Goal: Task Accomplishment & Management: Contribute content

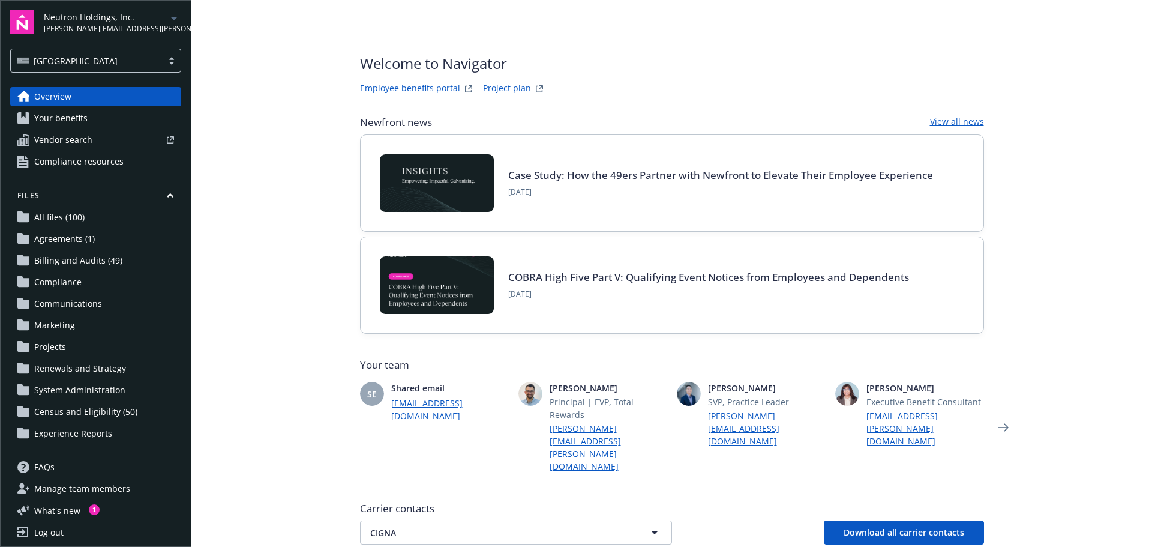
click at [82, 13] on span "Neutron Holdings, Inc." at bounding box center [105, 17] width 123 height 13
click at [269, 28] on main "Welcome to Navigator Employee benefits portal Project plan Newfront news View a…" at bounding box center [671, 273] width 961 height 547
click at [76, 265] on span "Billing and Audits (49)" at bounding box center [78, 260] width 88 height 19
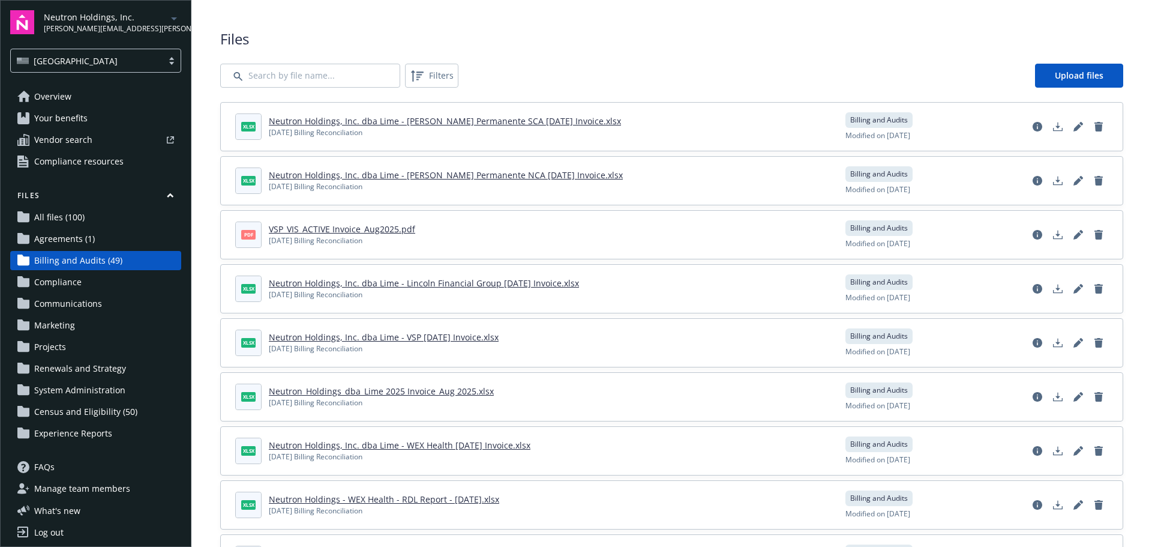
drag, startPoint x: 394, startPoint y: 136, endPoint x: 268, endPoint y: 147, distance: 125.9
click at [268, 147] on div "xlsx Neutron Holdings, Inc. dba Lime - [PERSON_NAME] Permanente SCA [DATE] Invo…" at bounding box center [672, 127] width 902 height 48
copy div "[DATE] Billing Reconciliation"
click at [1090, 70] on span "Upload files" at bounding box center [1079, 75] width 49 height 11
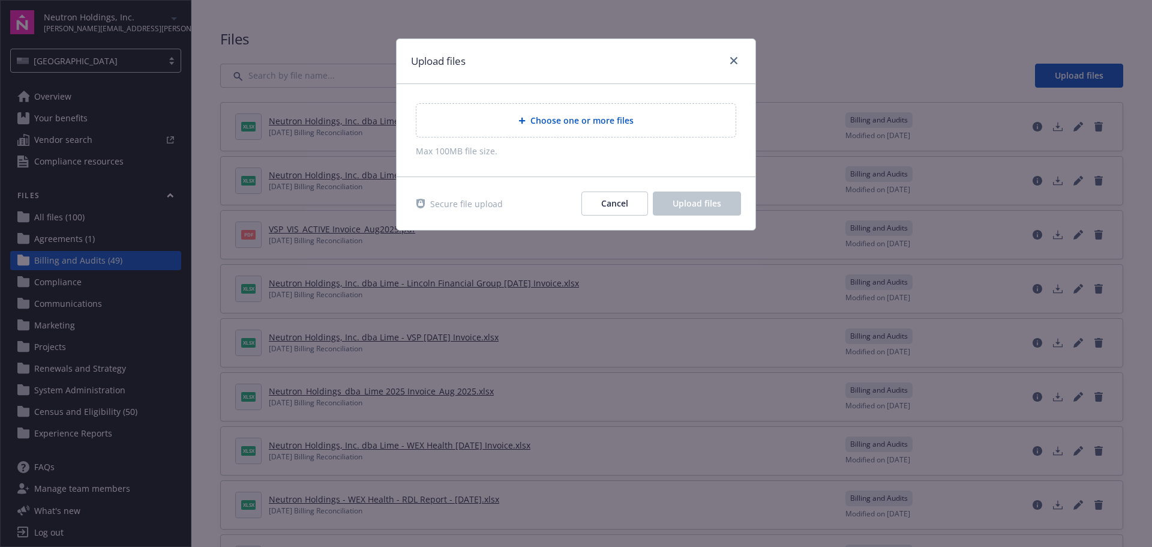
click at [544, 119] on span "Choose one or more files" at bounding box center [581, 120] width 103 height 13
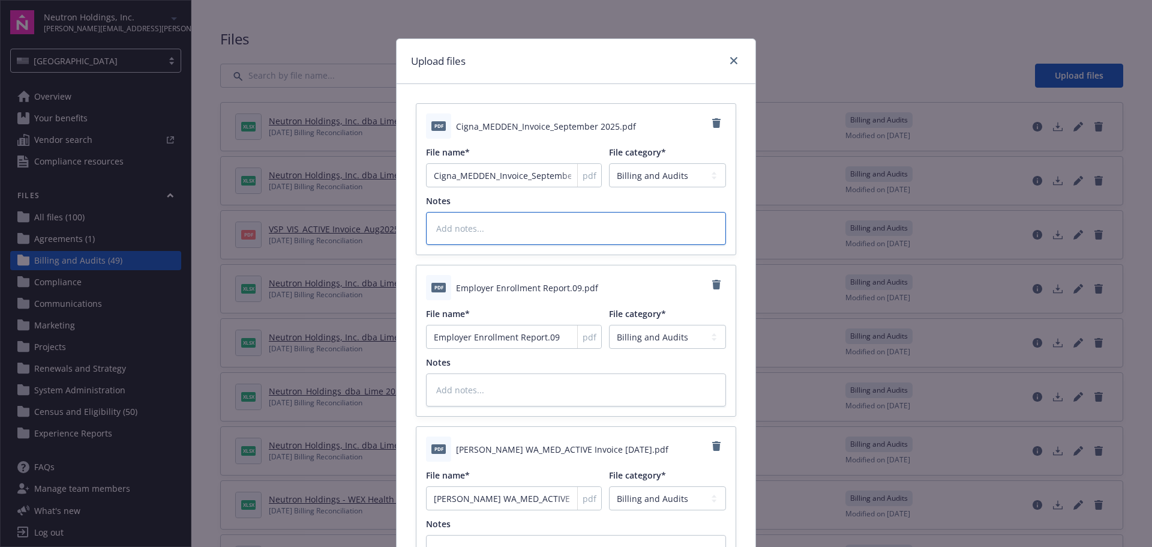
click at [516, 227] on textarea at bounding box center [576, 228] width 300 height 33
paste textarea "[DATE] Billing Reconciliation"
type textarea "x"
type textarea "[DATE] Billing Reconciliation"
drag, startPoint x: 461, startPoint y: 228, endPoint x: 404, endPoint y: 196, distance: 65.6
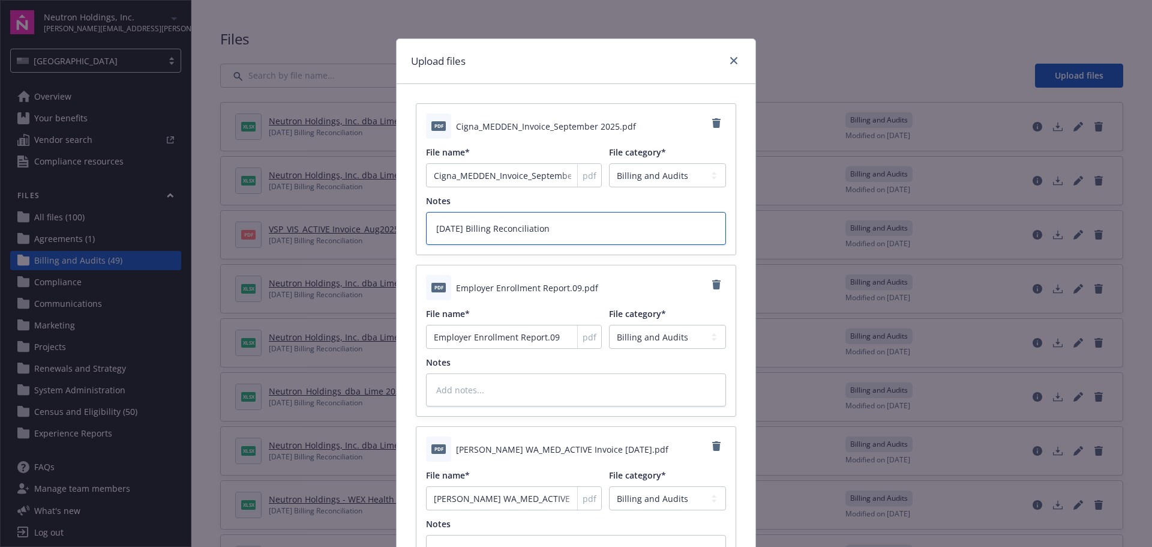
type textarea "x"
type textarea "S2025 Billing Reconciliation"
type textarea "x"
type textarea "Se2025 Billing Reconciliation"
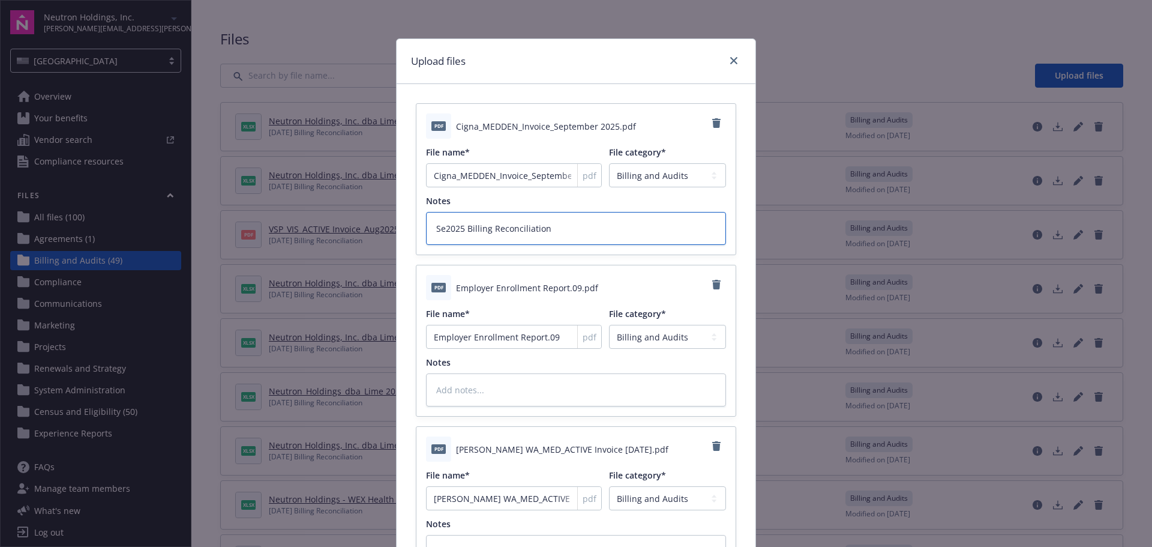
type textarea "x"
type textarea "[DATE] Billing Reconciliation"
type textarea "x"
type textarea "[DATE] Billing Reconciliation"
type textarea "x"
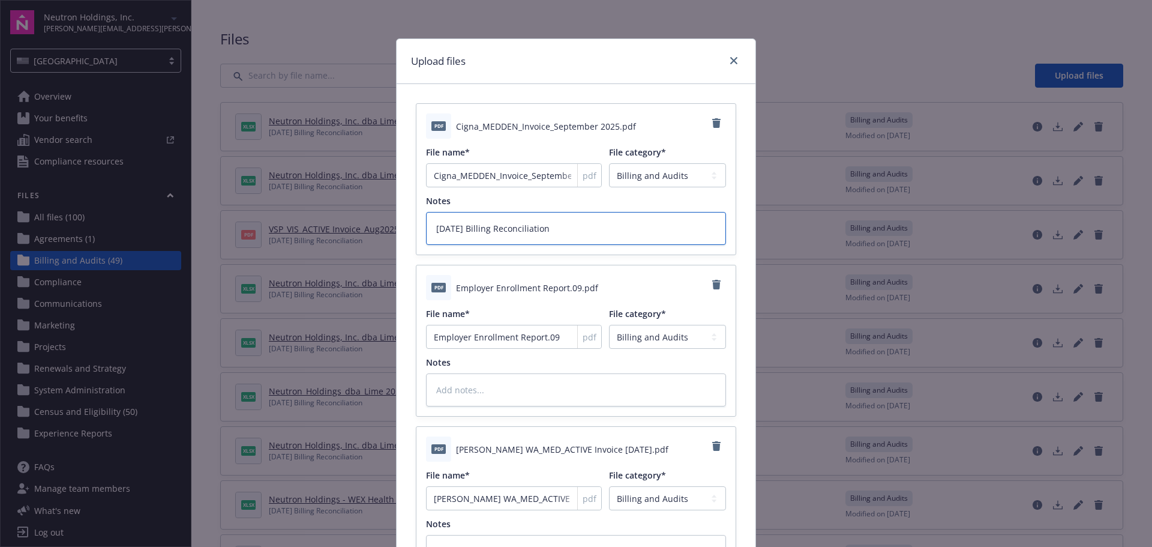
type textarea "Septe2025 Billing Reconciliation"
type textarea "x"
type textarea "Septem2025 Billing Reconciliation"
type textarea "x"
type textarea "Septemb2025 Billing Reconciliation"
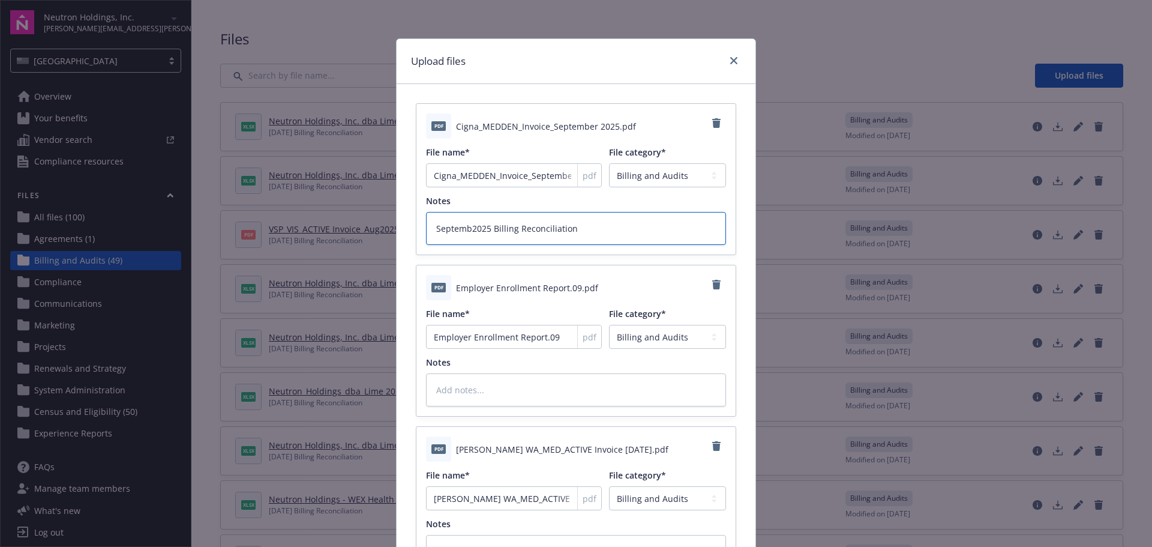
type textarea "x"
type textarea "Septembe2025 Billing Reconciliation"
type textarea "x"
type textarea "[DATE] Billing Reconciliation"
type textarea "x"
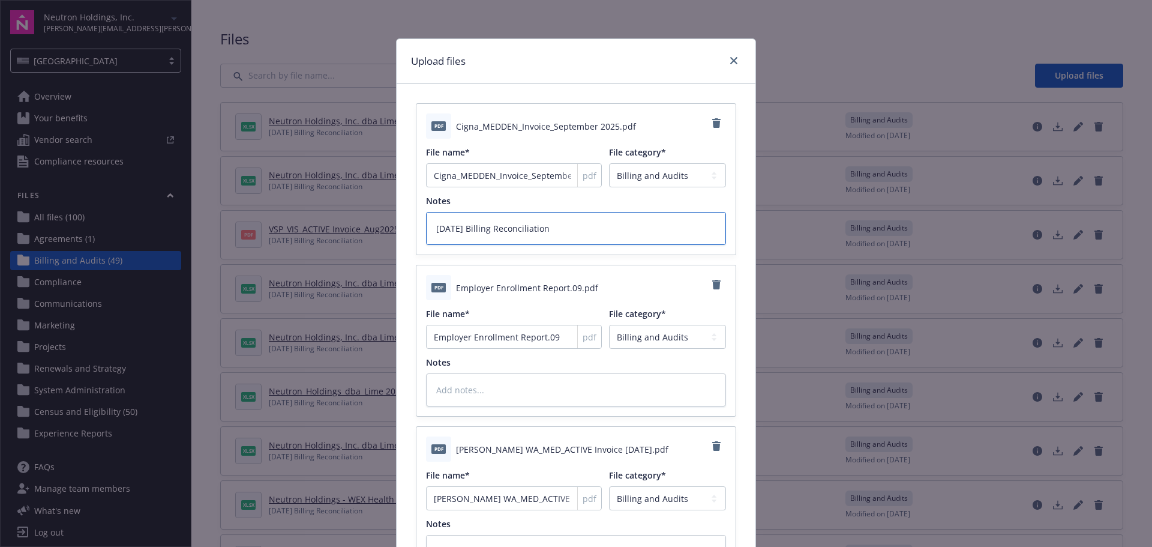
drag, startPoint x: 577, startPoint y: 224, endPoint x: 328, endPoint y: 224, distance: 249.0
click at [328, 224] on div "Upload files pdf Cigna_MEDDEN_Invoice_September 2025.pdf File name* Cigna_MEDDE…" at bounding box center [576, 273] width 1152 height 547
type textarea "[DATE] Billing Reconciliation"
click at [514, 408] on div "pdf Employer Enrollment Report.09.pdf File name* Employer Enrollment Report.09 …" at bounding box center [575, 340] width 319 height 151
click at [487, 397] on textarea at bounding box center [576, 389] width 300 height 33
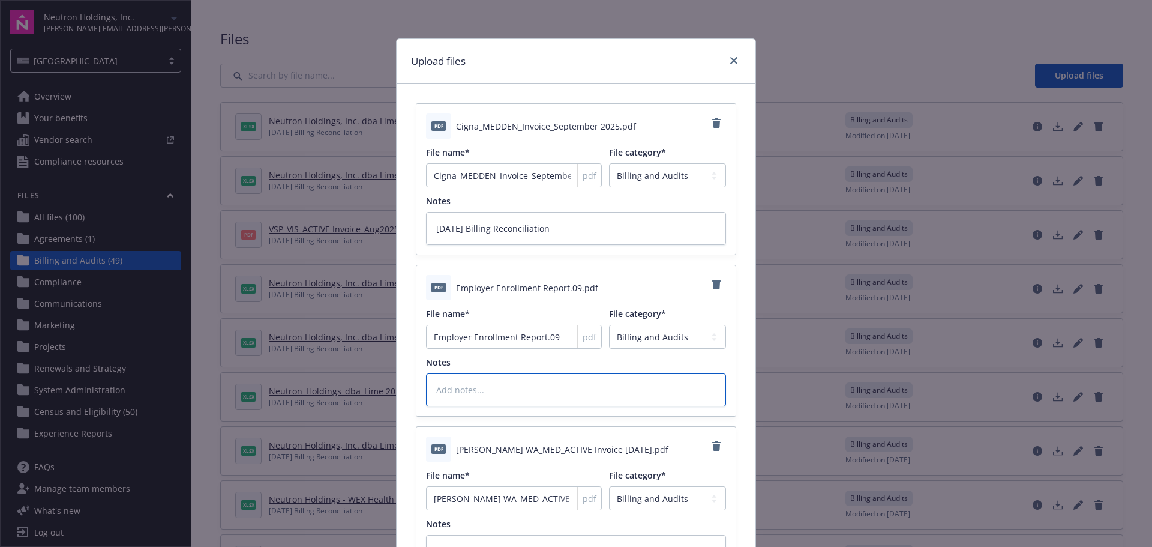
paste textarea "[DATE] Billing Reconciliation"
type textarea "x"
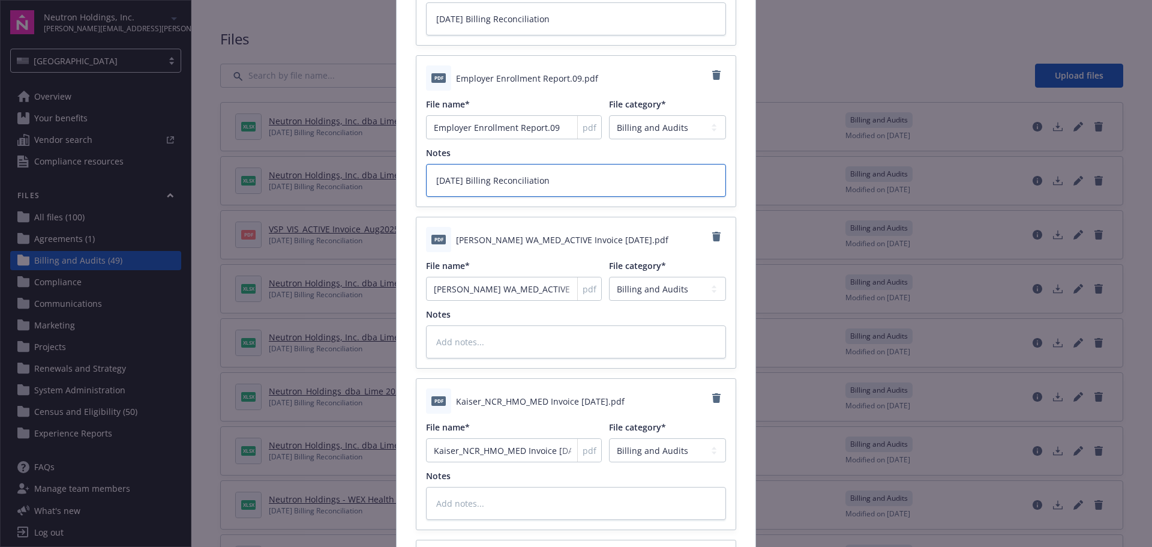
scroll to position [240, 0]
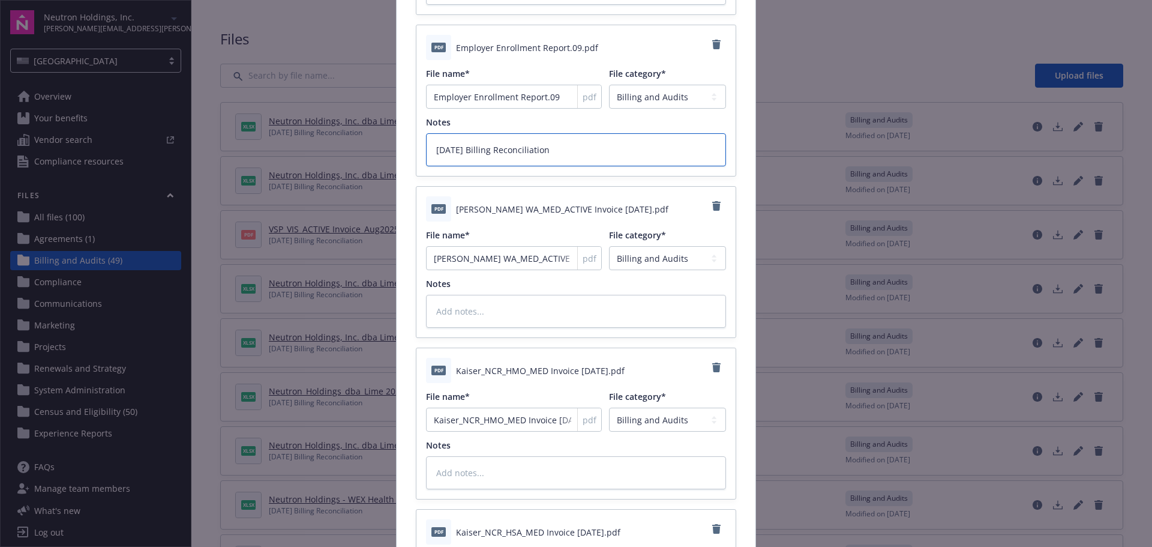
type textarea "[DATE] Billing Reconciliation"
click at [487, 318] on textarea at bounding box center [576, 311] width 300 height 33
paste textarea "[DATE] Billing Reconciliation"
type textarea "x"
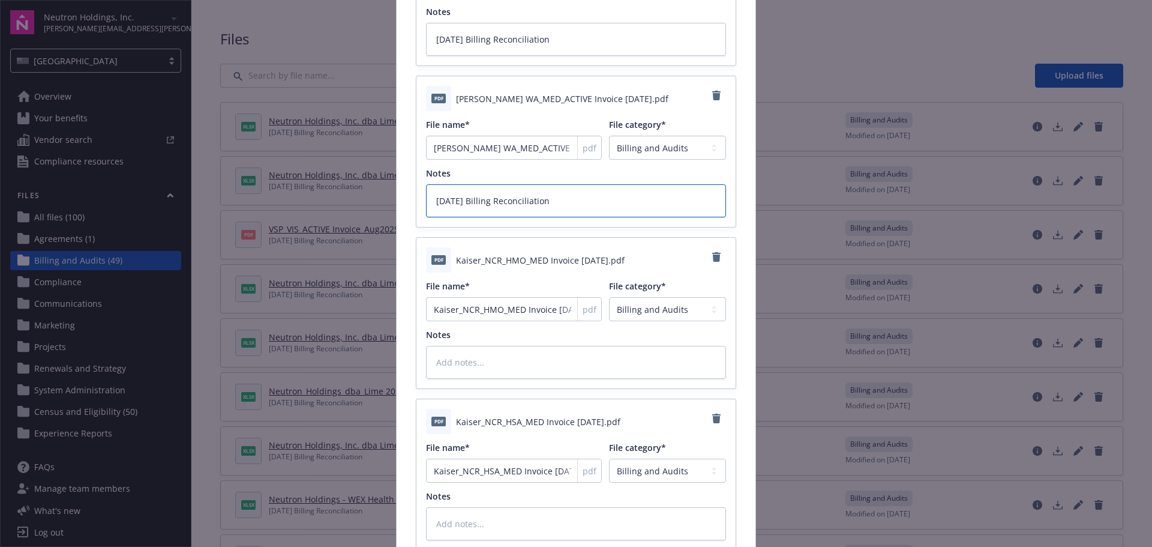
scroll to position [360, 0]
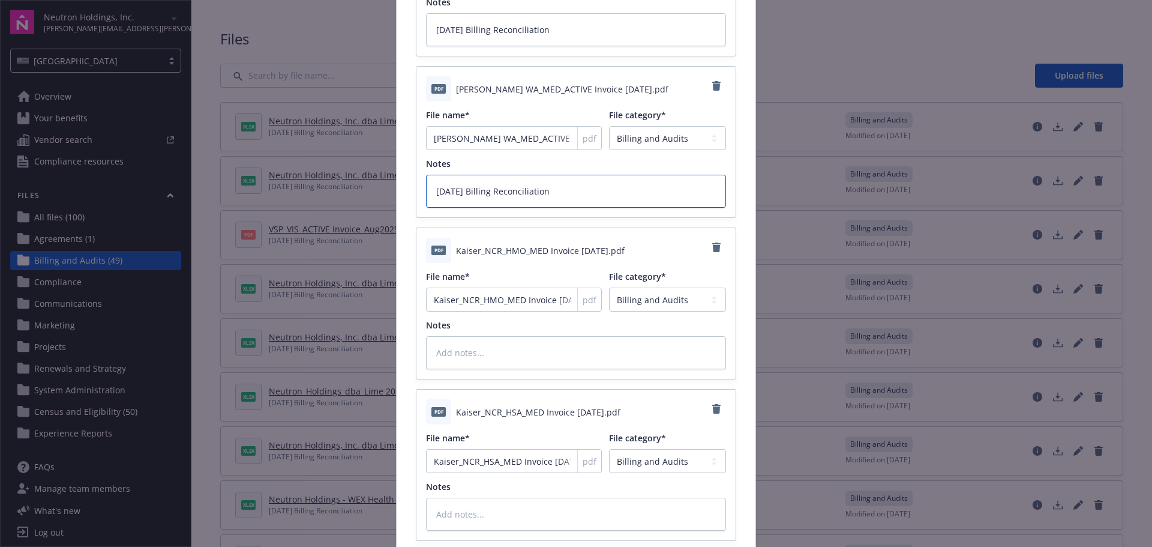
type textarea "[DATE] Billing Reconciliation"
click at [493, 350] on textarea at bounding box center [576, 352] width 300 height 33
paste textarea "[DATE] Billing Reconciliation"
type textarea "x"
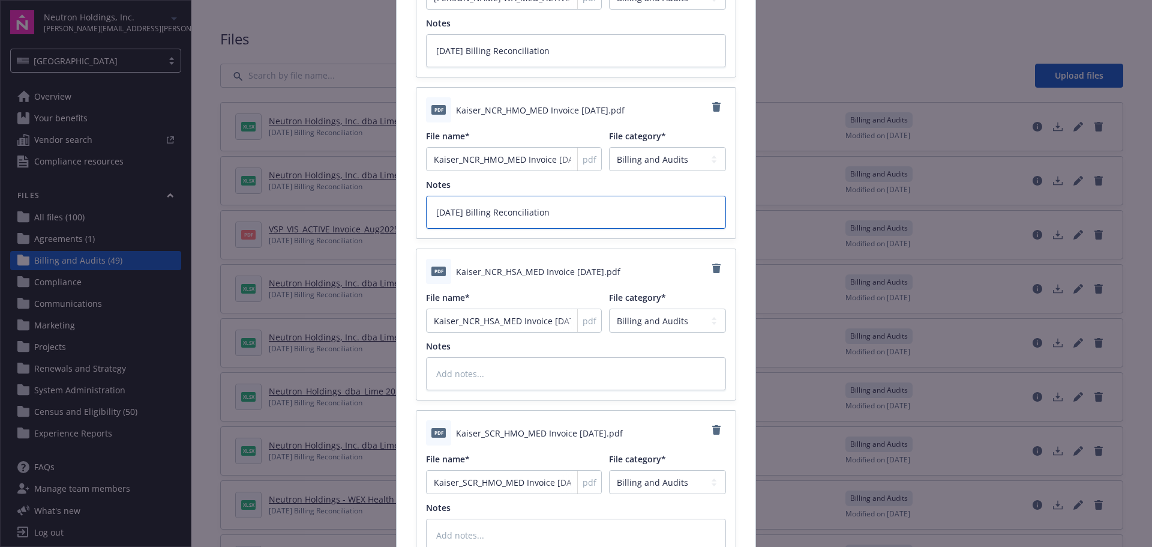
type textarea "[DATE] Billing Reconciliation"
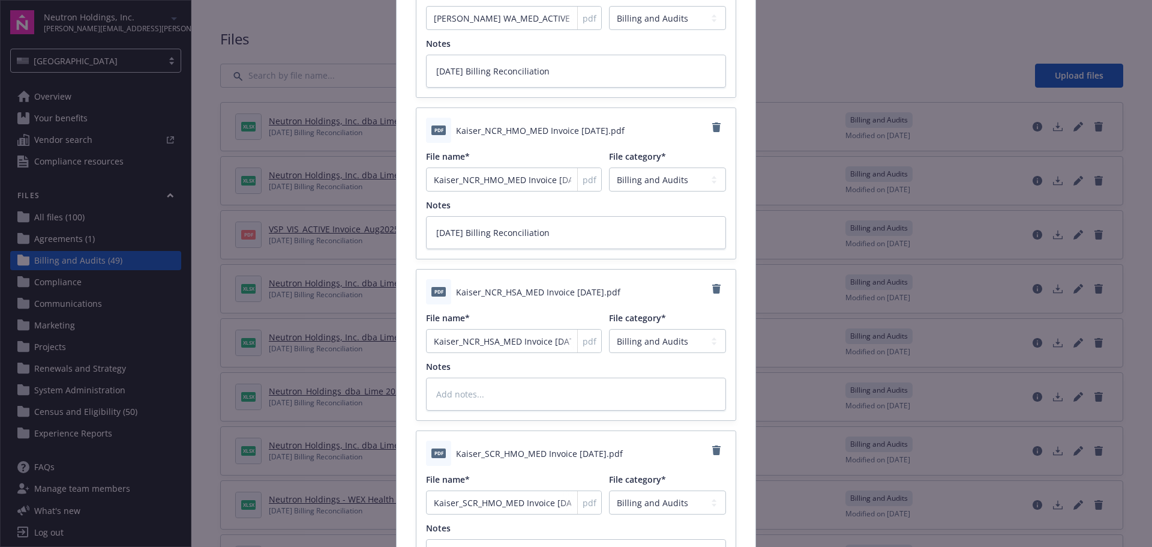
click at [493, 351] on div "pdf Kaiser_NCR_HSA_MED Invoice [DATE].pdf File name* Kaiser_NCR_HSA_MED Invoice…" at bounding box center [575, 344] width 319 height 151
click at [495, 380] on textarea at bounding box center [576, 393] width 300 height 33
paste textarea "[DATE] Billing Reconciliation"
type textarea "x"
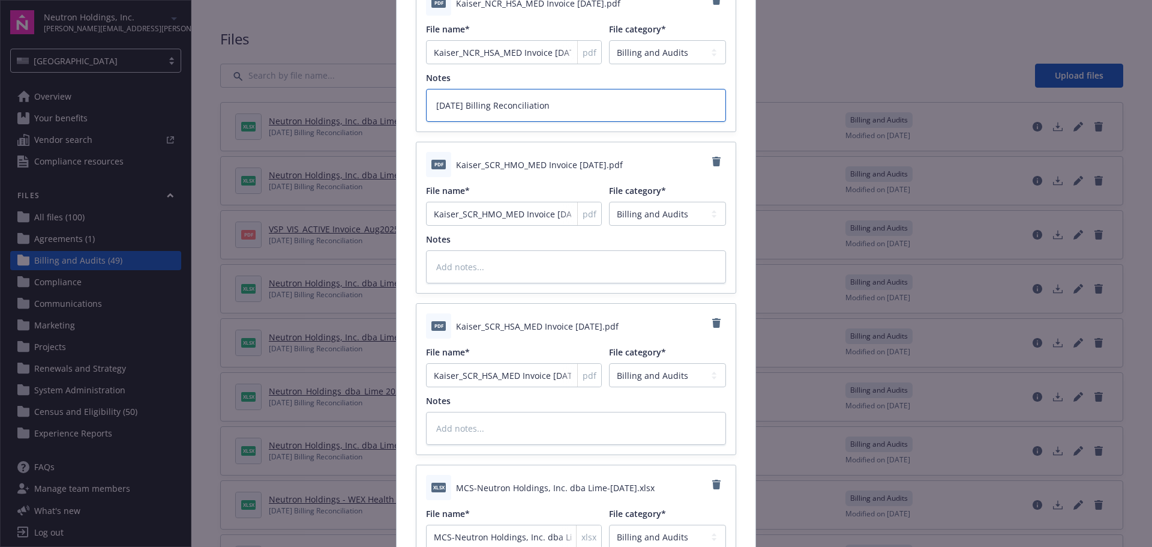
scroll to position [780, 0]
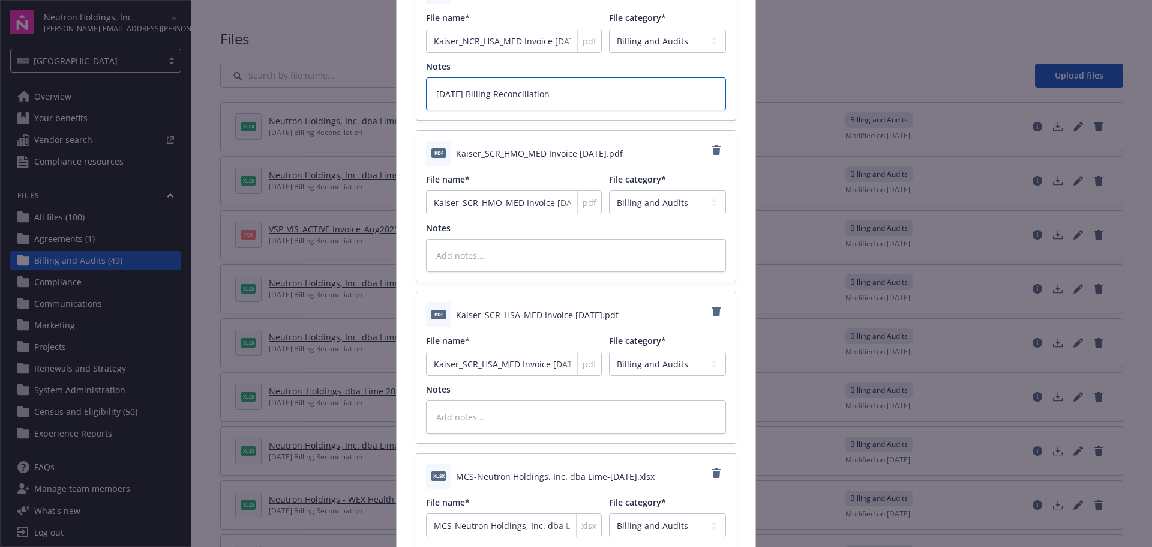
type textarea "[DATE] Billing Reconciliation"
click at [495, 256] on textarea at bounding box center [576, 255] width 300 height 33
paste textarea "[DATE] Billing Reconciliation"
type textarea "x"
type textarea "[DATE] Billing Reconciliation"
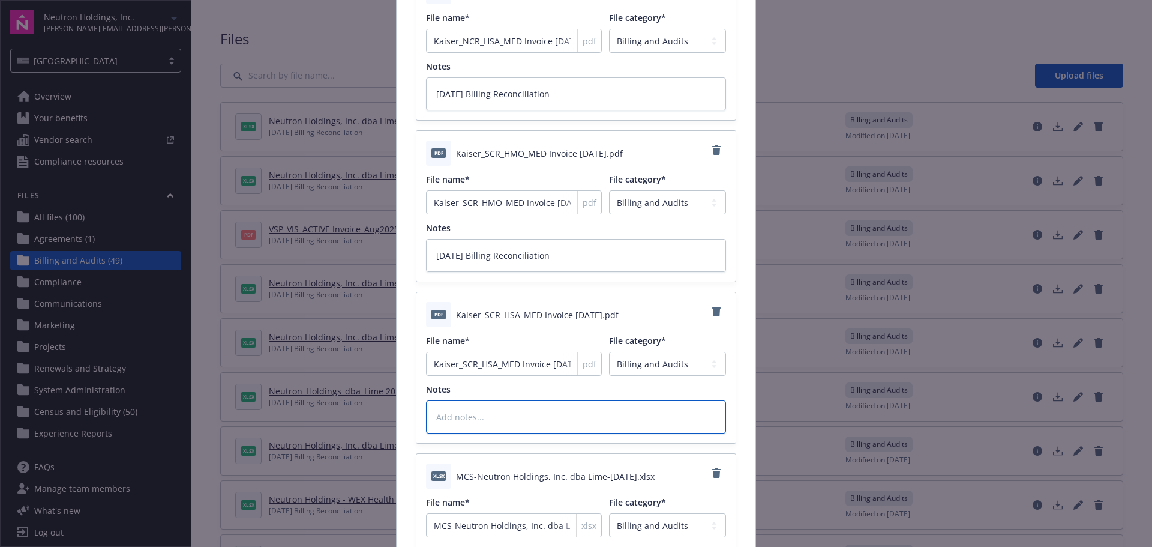
click at [521, 416] on textarea at bounding box center [576, 416] width 300 height 33
paste textarea "[DATE] Billing Reconciliation"
type textarea "x"
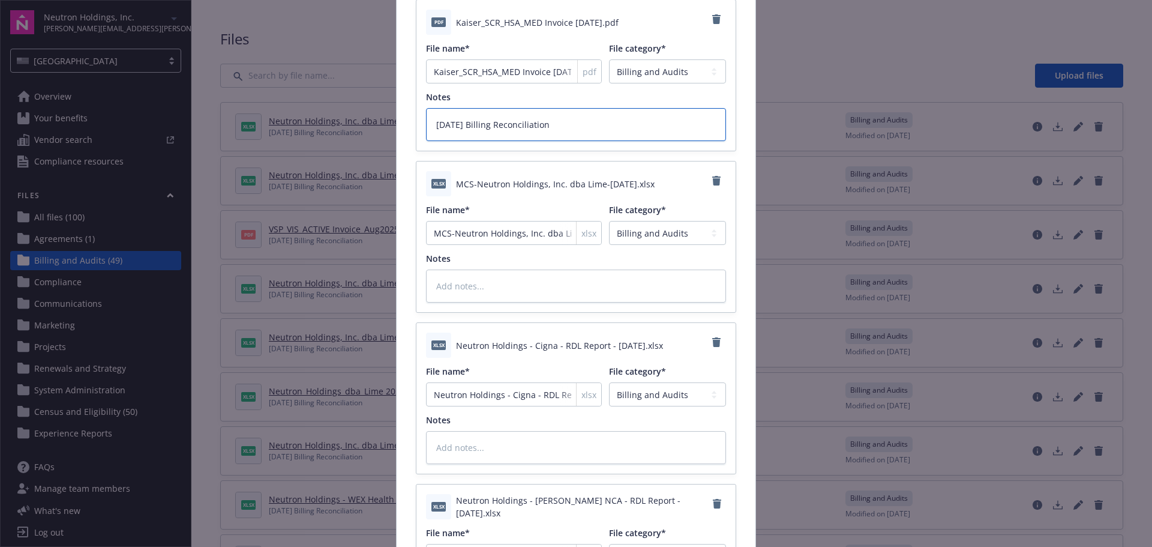
scroll to position [1080, 0]
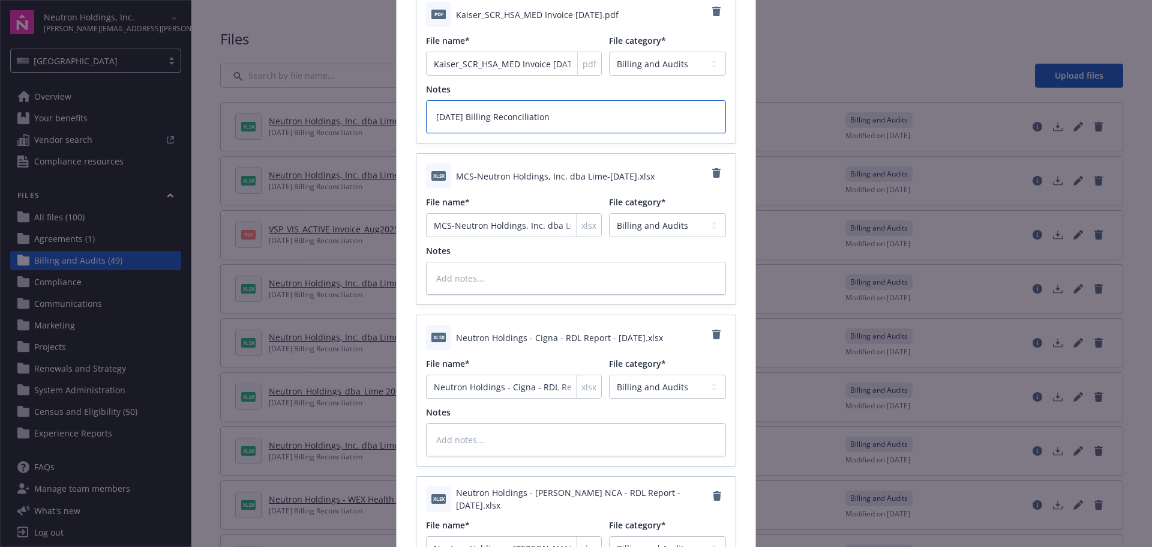
type textarea "[DATE] Billing Reconciliation"
click at [464, 282] on textarea at bounding box center [576, 278] width 300 height 33
paste textarea "[DATE] Billing Reconciliation"
type textarea "x"
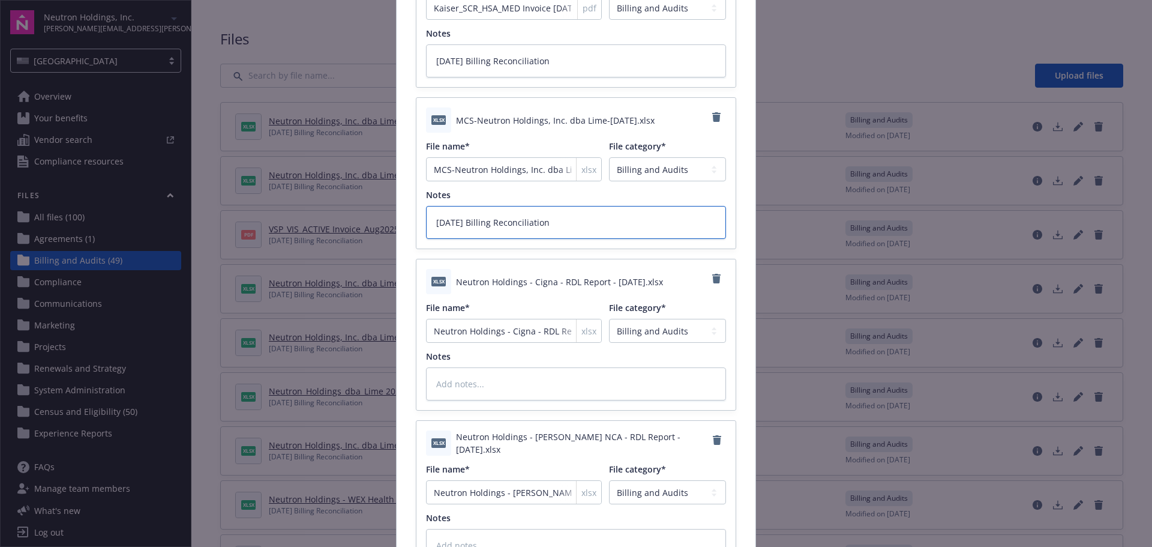
scroll to position [1260, 0]
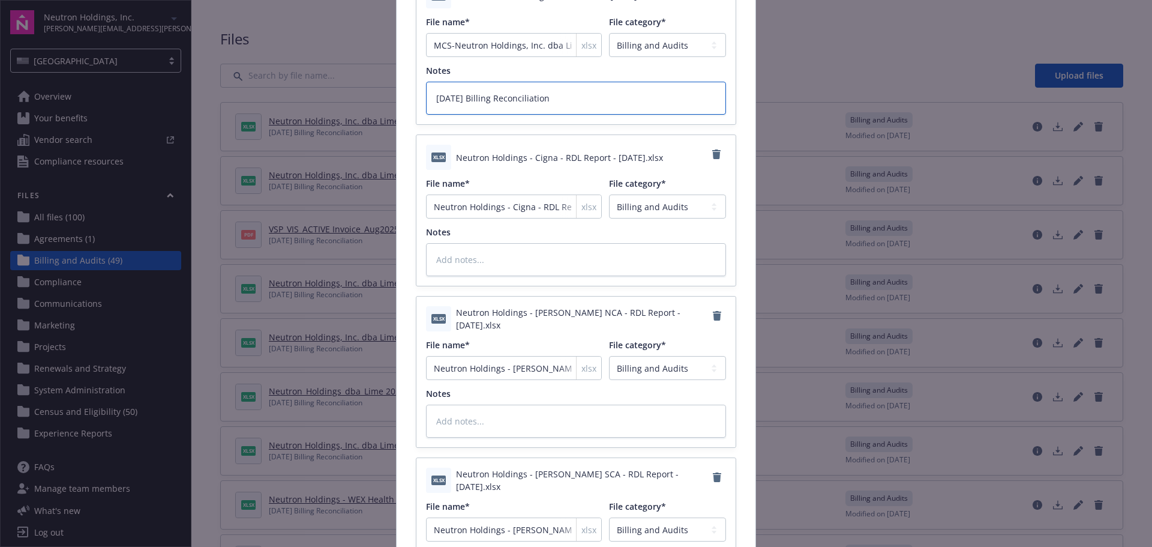
type textarea "[DATE] Billing Reconciliation"
click at [460, 279] on div "xlsx Neutron Holdings - Cigna - RDL Report - [DATE].xlsx File name* Neutron Hol…" at bounding box center [575, 210] width 319 height 151
click at [450, 248] on textarea at bounding box center [576, 259] width 300 height 33
paste textarea "[DATE] Billing Reconciliation"
type textarea "x"
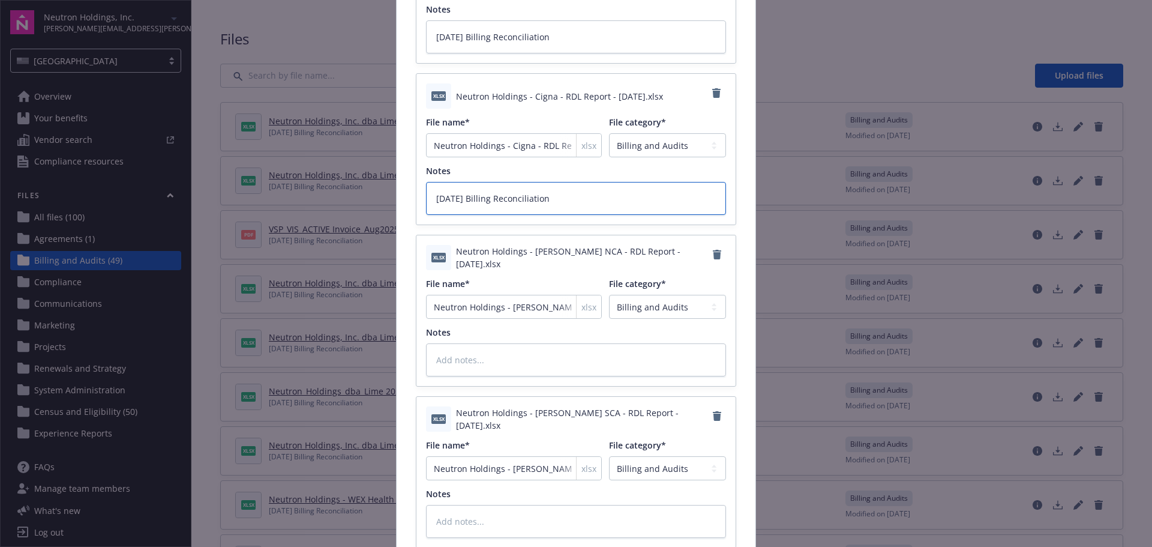
scroll to position [1380, 0]
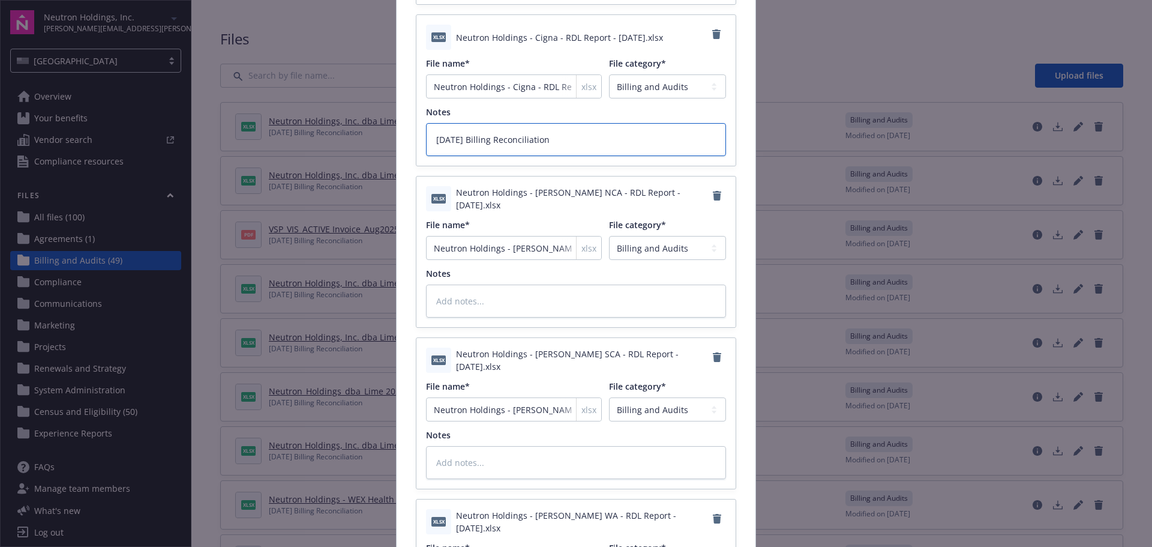
type textarea "[DATE] Billing Reconciliation"
click at [495, 287] on textarea at bounding box center [576, 300] width 300 height 33
paste textarea "[DATE] Billing Reconciliation"
type textarea "x"
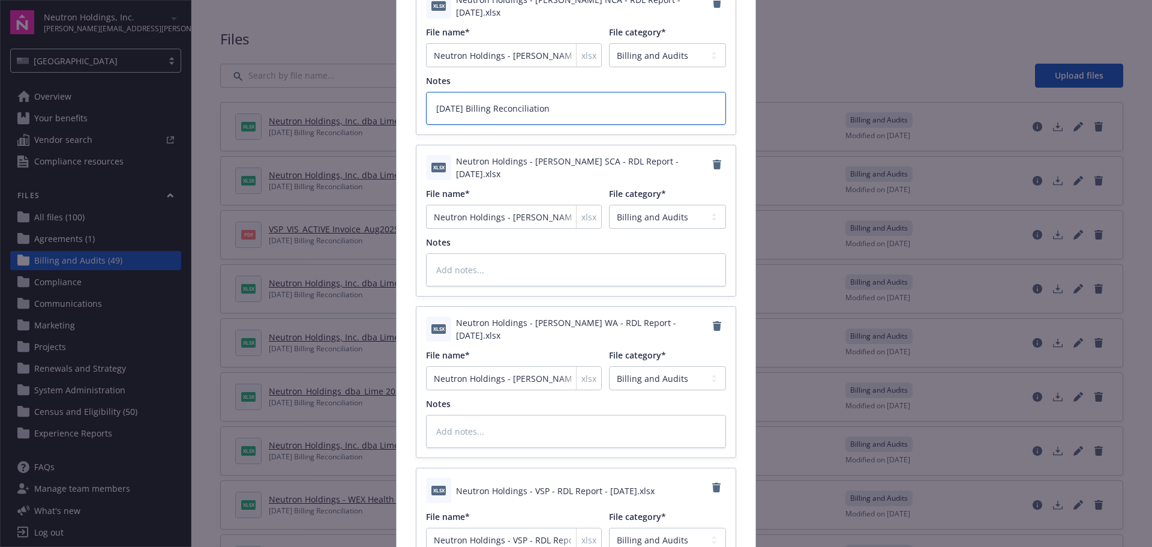
scroll to position [1620, 0]
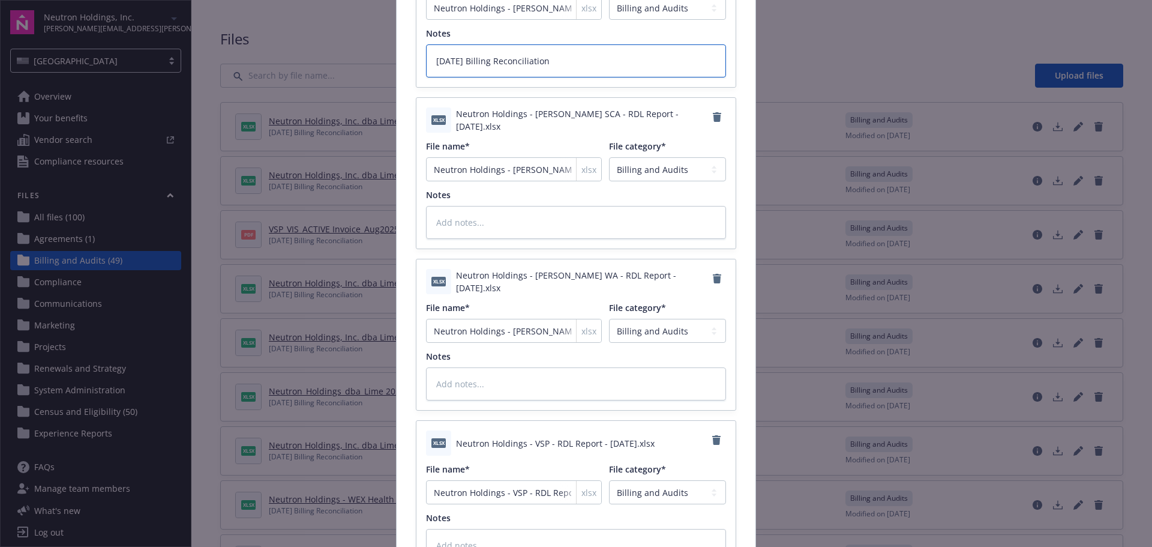
type textarea "[DATE] Billing Reconciliation"
click at [485, 235] on textarea at bounding box center [576, 222] width 300 height 33
paste textarea "[DATE] Billing Reconciliation"
type textarea "x"
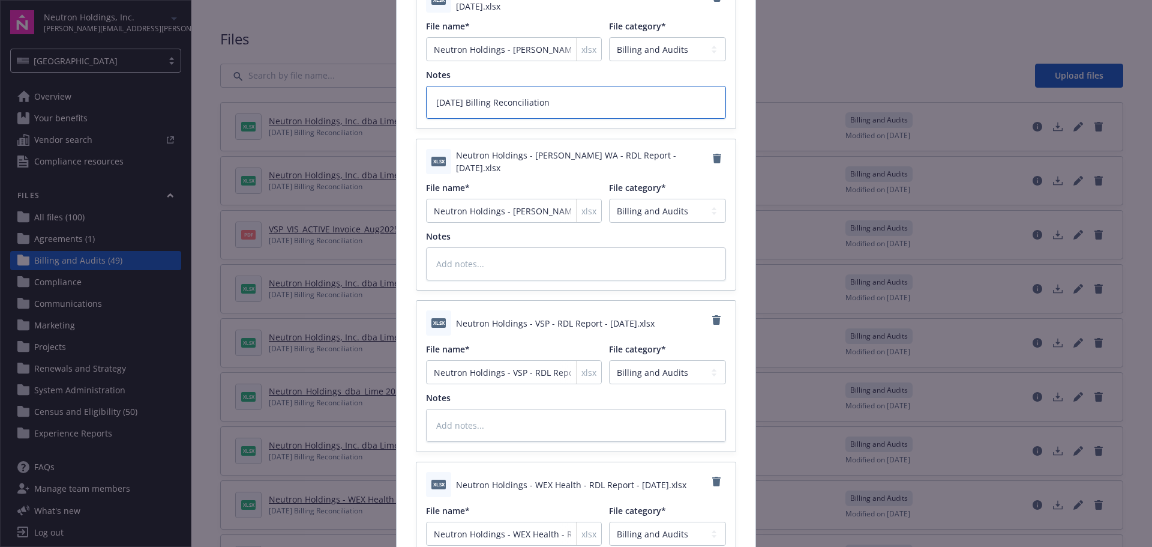
type textarea "[DATE] Billing Reconciliation"
click at [513, 252] on textarea at bounding box center [576, 263] width 300 height 33
paste textarea "[DATE] Billing Reconciliation"
type textarea "x"
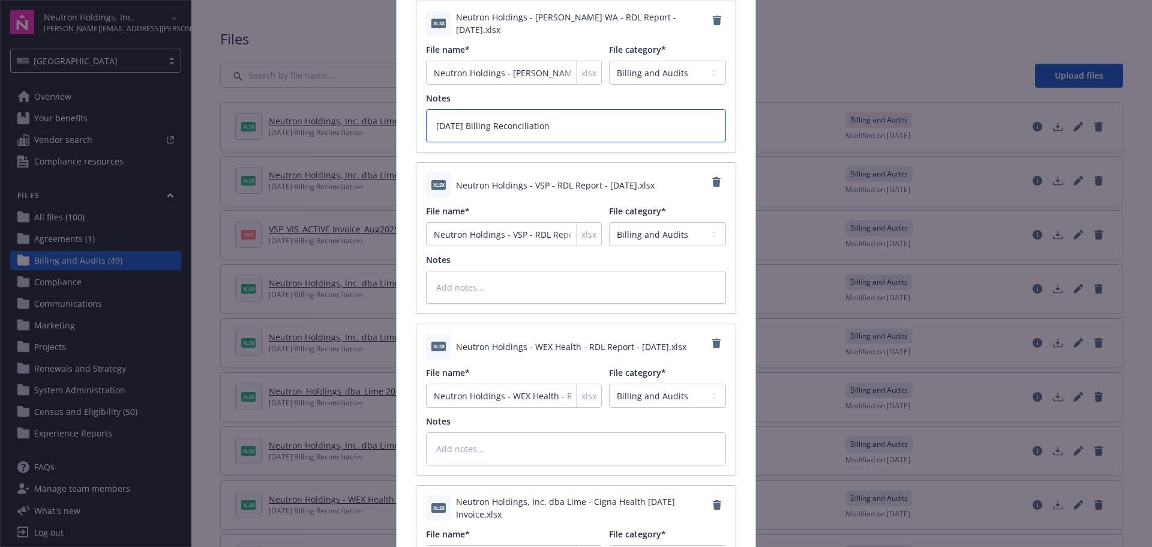
scroll to position [1920, 0]
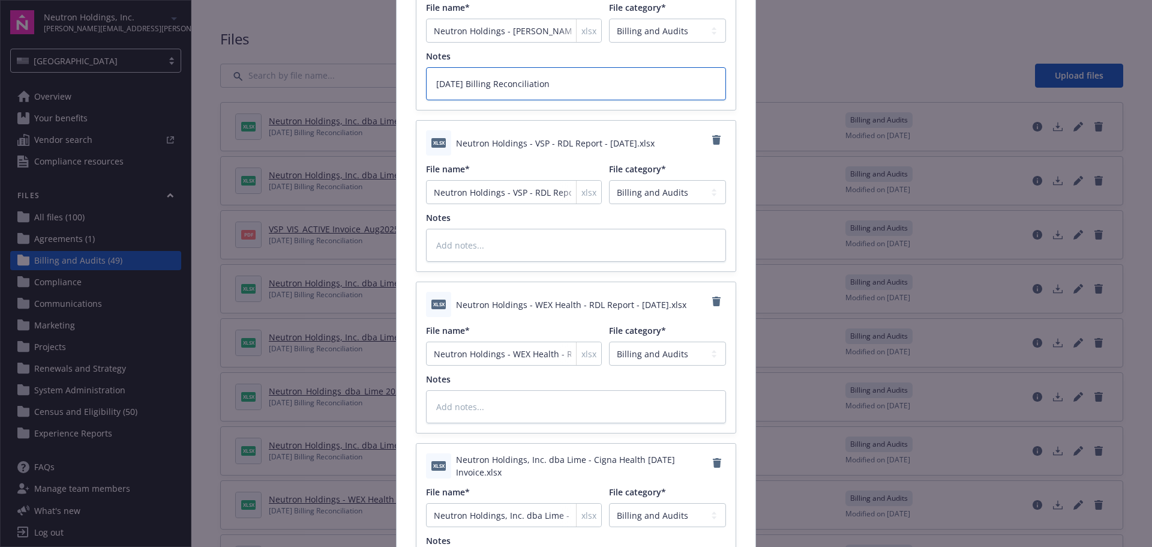
type textarea "[DATE] Billing Reconciliation"
click at [489, 251] on textarea at bounding box center [576, 245] width 300 height 33
paste textarea "[DATE] Billing Reconciliation"
type textarea "x"
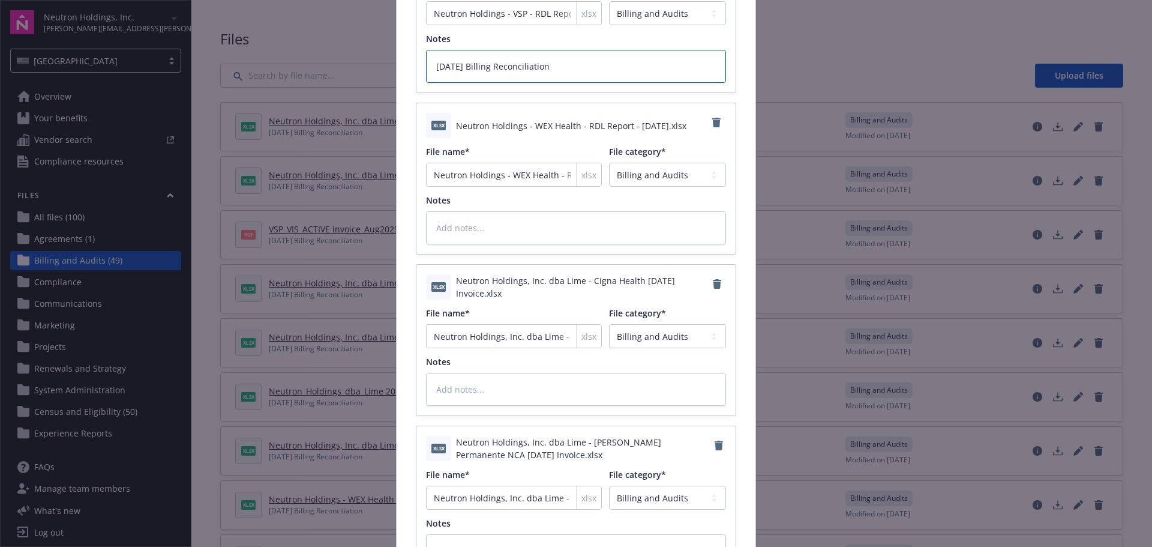
scroll to position [2100, 0]
type textarea "[DATE] Billing Reconciliation"
click at [470, 226] on textarea at bounding box center [576, 226] width 300 height 33
paste textarea "[DATE] Billing Reconciliation"
type textarea "x"
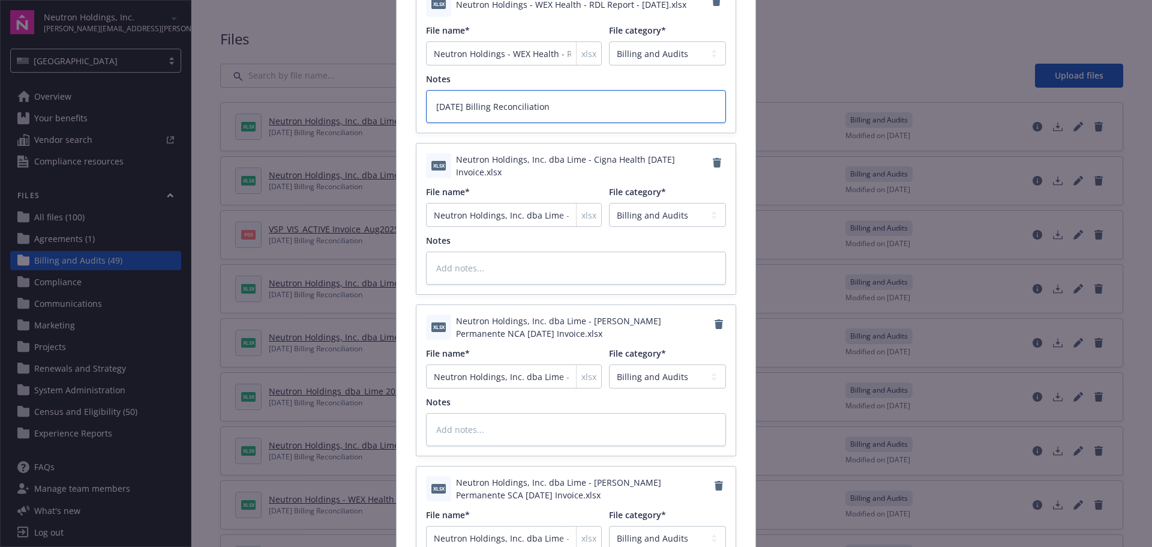
type textarea "[DATE] Billing Reconciliation"
click at [477, 255] on textarea at bounding box center [576, 267] width 300 height 33
paste textarea "[DATE] Billing Reconciliation"
type textarea "x"
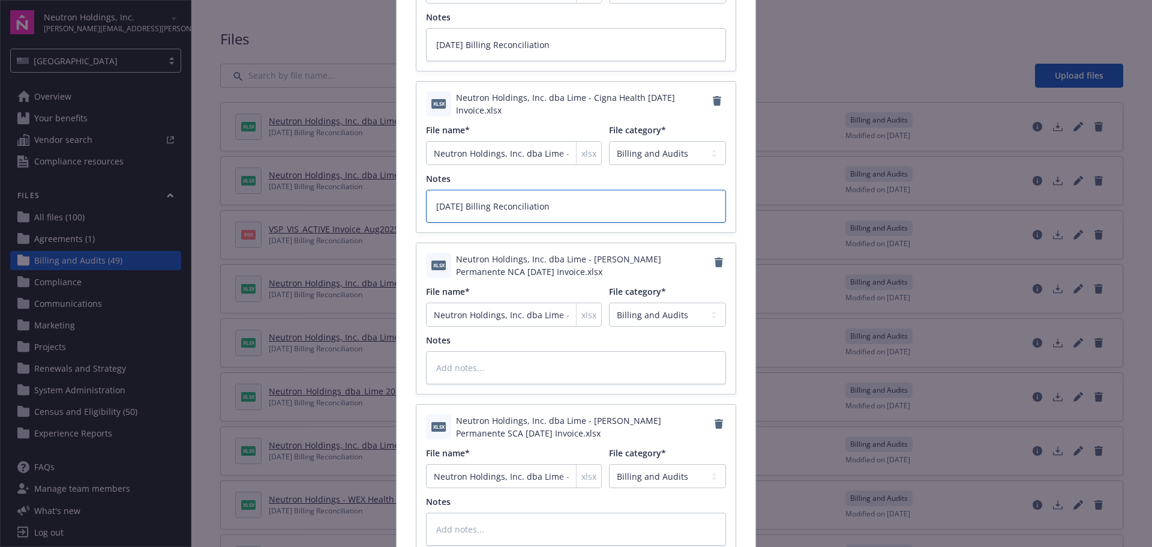
scroll to position [2400, 0]
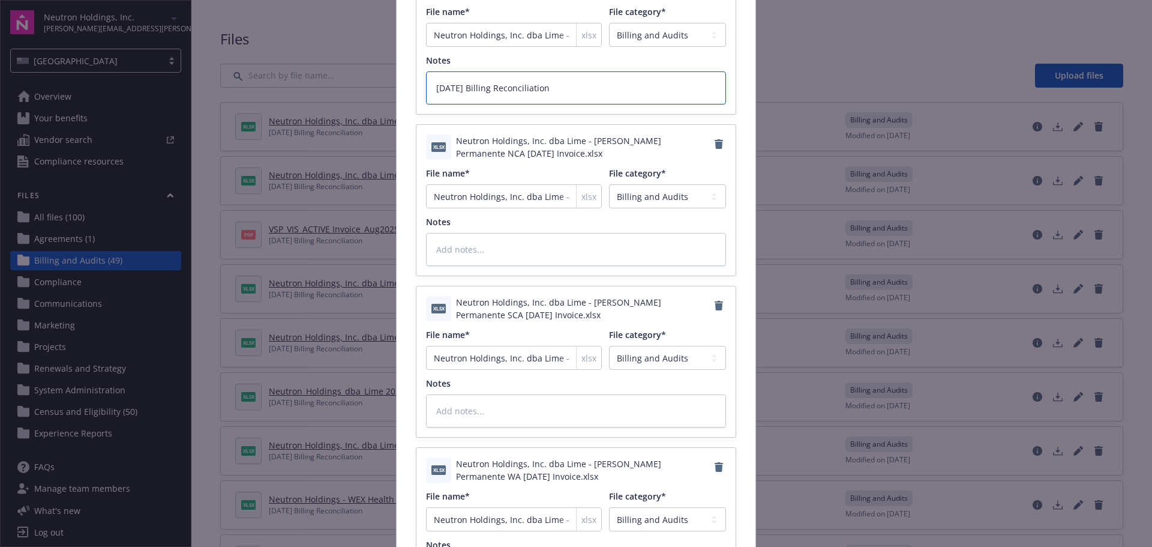
type textarea "[DATE] Billing Reconciliation"
click at [489, 248] on textarea at bounding box center [576, 249] width 300 height 33
paste textarea "[DATE] Billing Reconciliation"
type textarea "x"
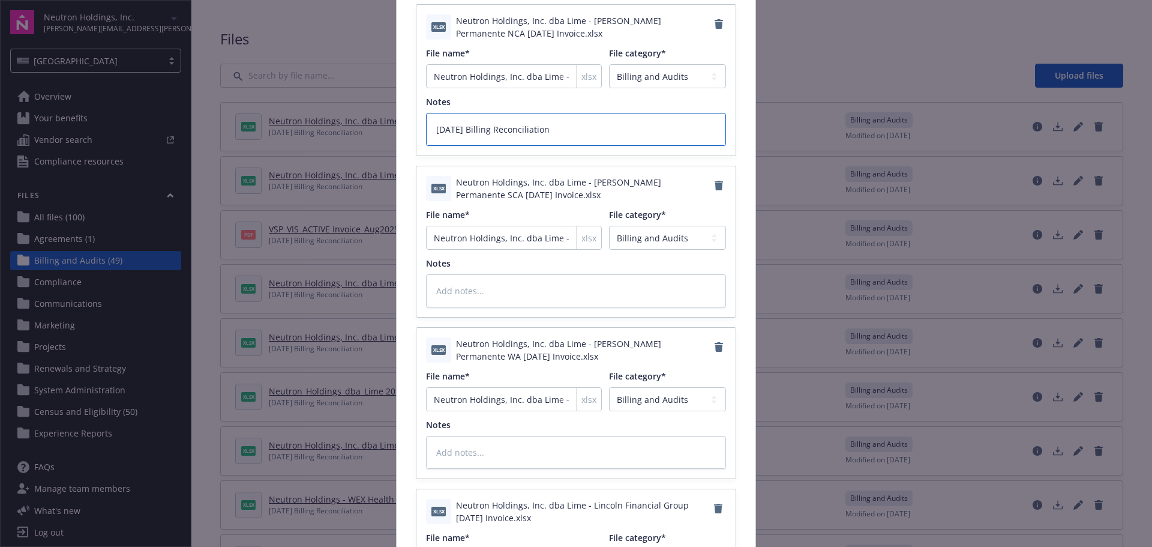
type textarea "[DATE] Billing Reconciliation"
click at [524, 301] on textarea at bounding box center [576, 290] width 300 height 33
paste textarea "[DATE] Billing Reconciliation"
type textarea "x"
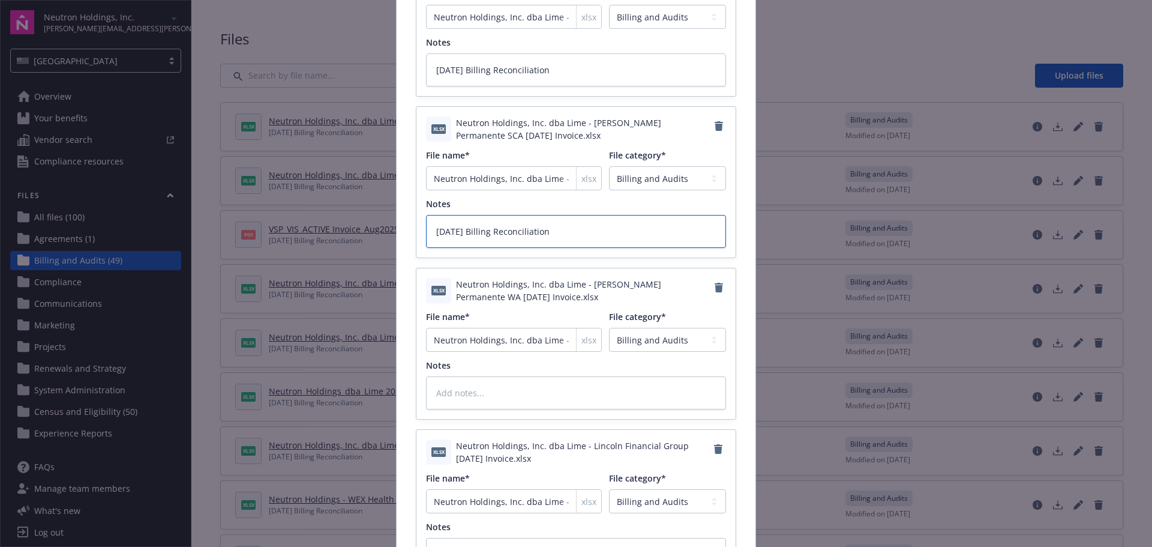
scroll to position [2700, 0]
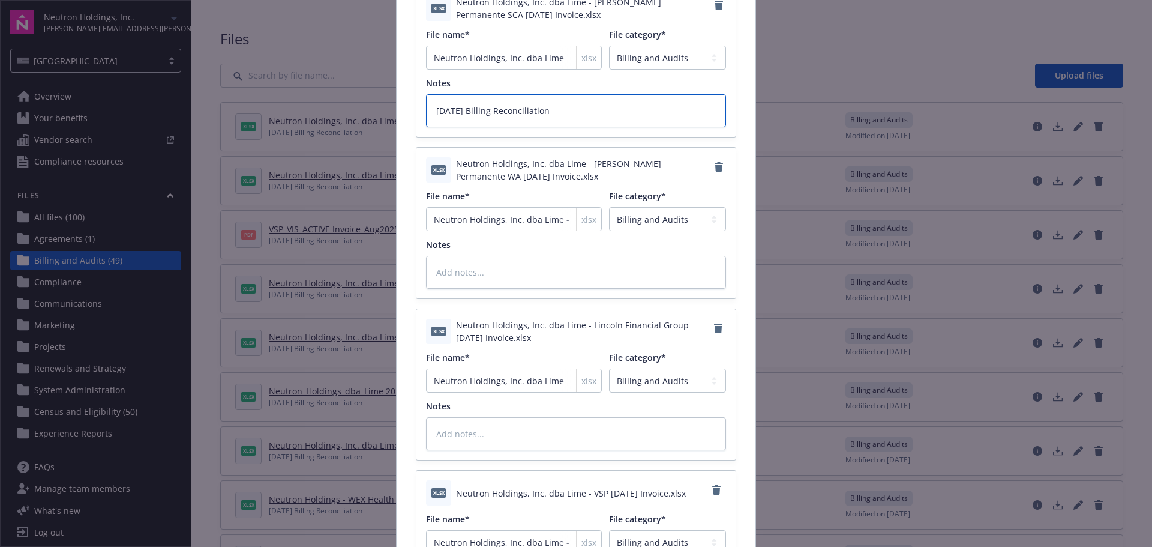
type textarea "[DATE] Billing Reconciliation"
click at [503, 246] on div "Notes" at bounding box center [576, 244] width 300 height 13
click at [511, 280] on textarea at bounding box center [576, 272] width 300 height 33
paste textarea "[DATE] Billing Reconciliation"
type textarea "x"
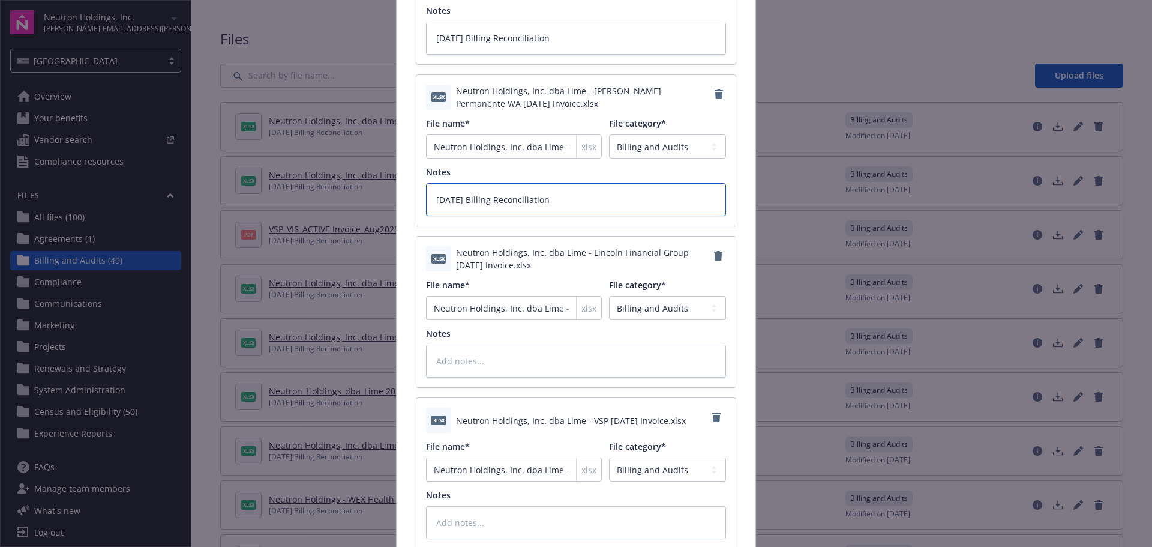
scroll to position [2881, 0]
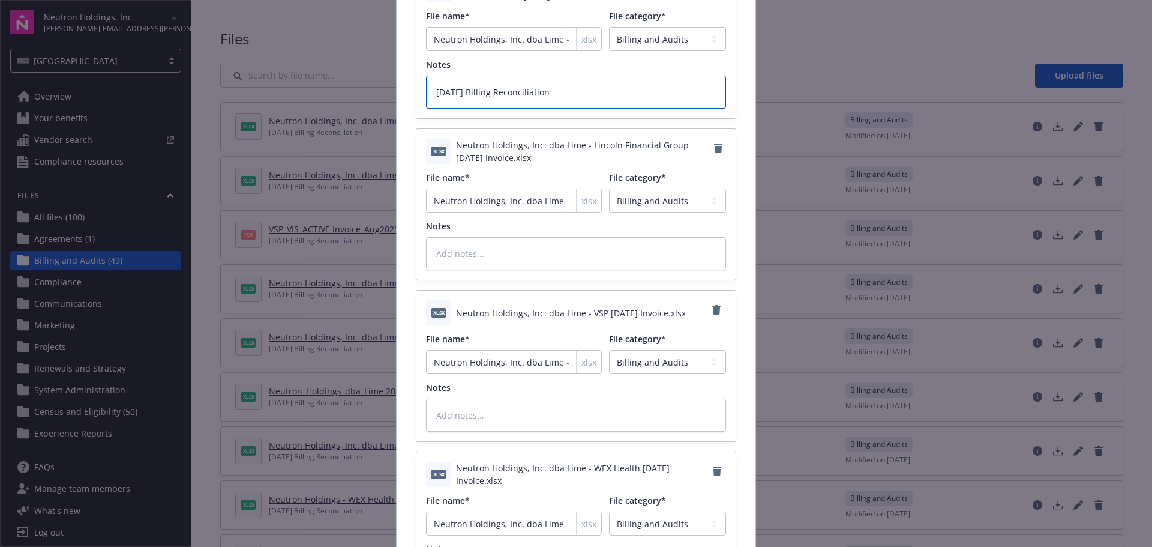
type textarea "[DATE] Billing Reconciliation"
click at [497, 265] on textarea at bounding box center [576, 253] width 300 height 33
paste textarea "[DATE] Billing Reconciliation"
type textarea "x"
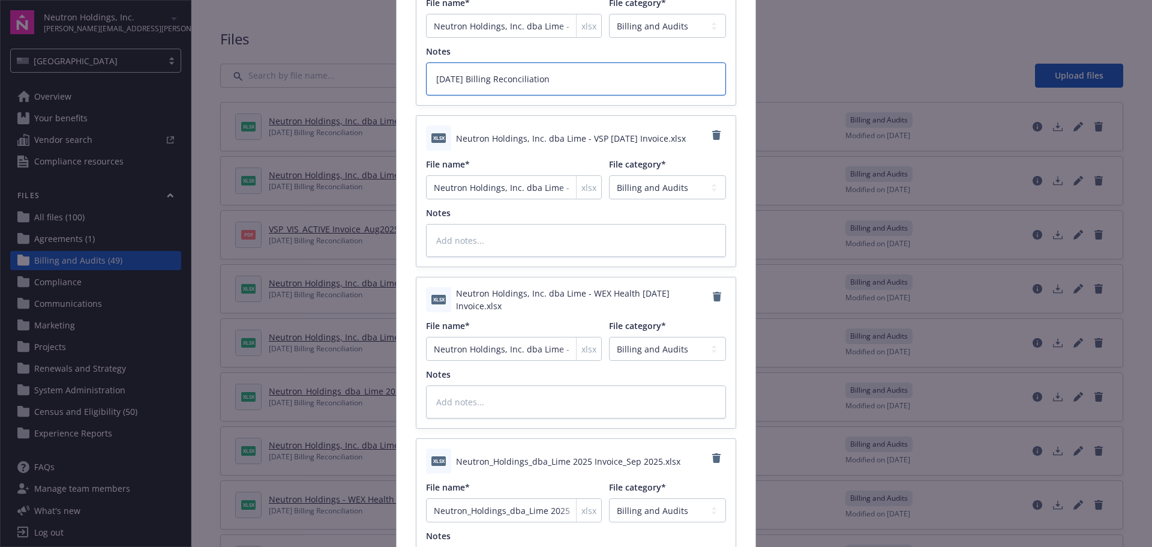
scroll to position [3061, 0]
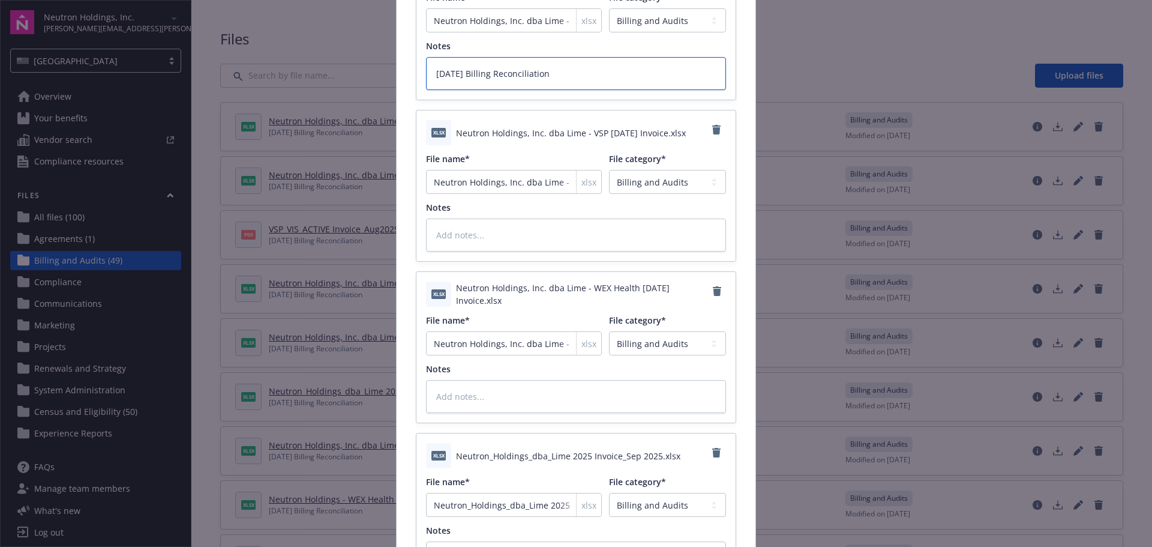
type textarea "[DATE] Billing Reconciliation"
click at [494, 249] on textarea at bounding box center [576, 234] width 300 height 33
paste textarea "[DATE] Billing Reconciliation"
type textarea "x"
type textarea "[DATE] Billing Reconciliation"
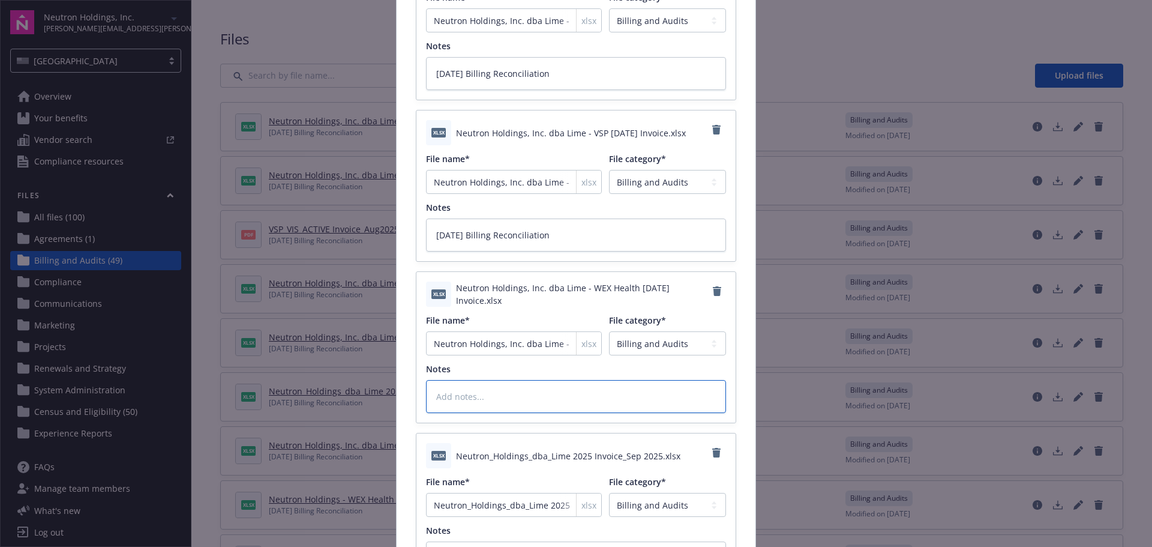
click at [535, 391] on textarea at bounding box center [576, 396] width 300 height 33
paste textarea "[DATE] Billing Reconciliation"
type textarea "x"
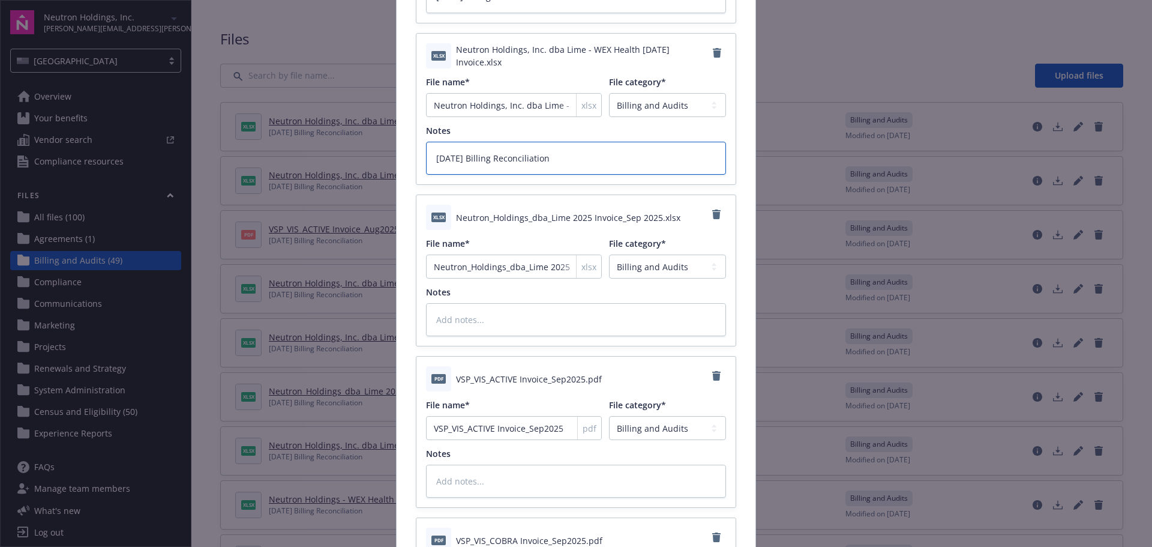
scroll to position [3301, 0]
type textarea "[DATE] Billing Reconciliation"
click at [524, 335] on div "xlsx Neutron_Holdings_dba_Lime 2025 Invoice_Sep 2025.xlsx File name* Neutron_Ho…" at bounding box center [575, 268] width 319 height 151
click at [508, 316] on textarea at bounding box center [576, 317] width 300 height 33
paste textarea "[DATE] Billing Reconciliation"
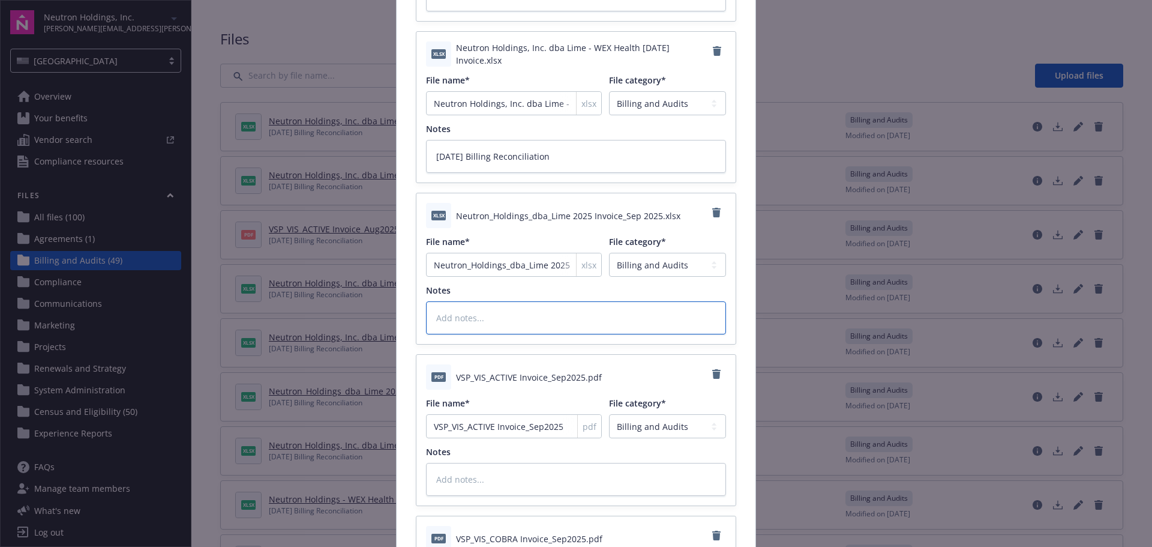
type textarea "x"
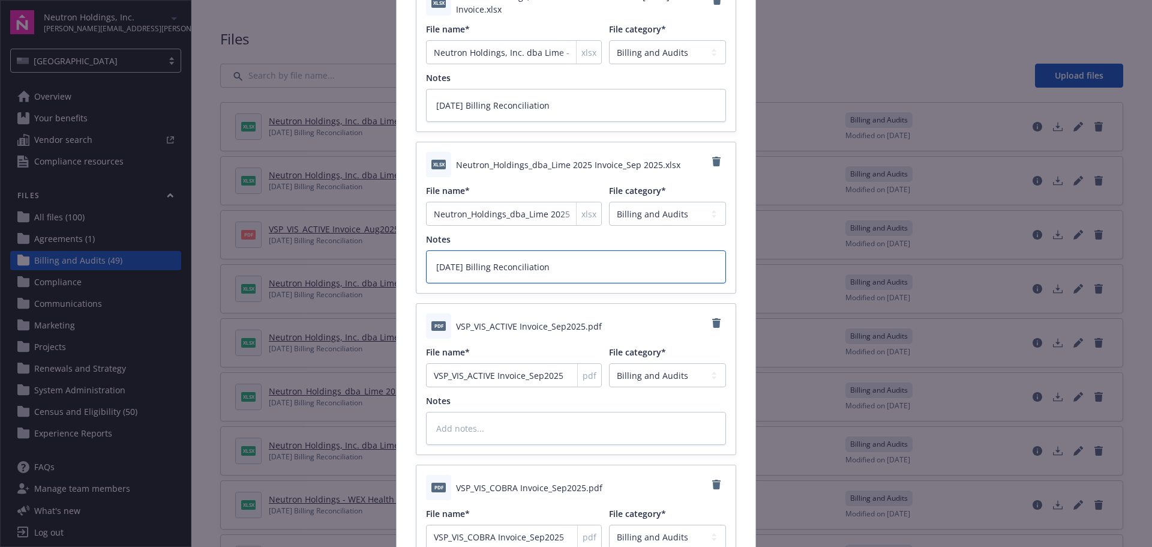
scroll to position [3421, 0]
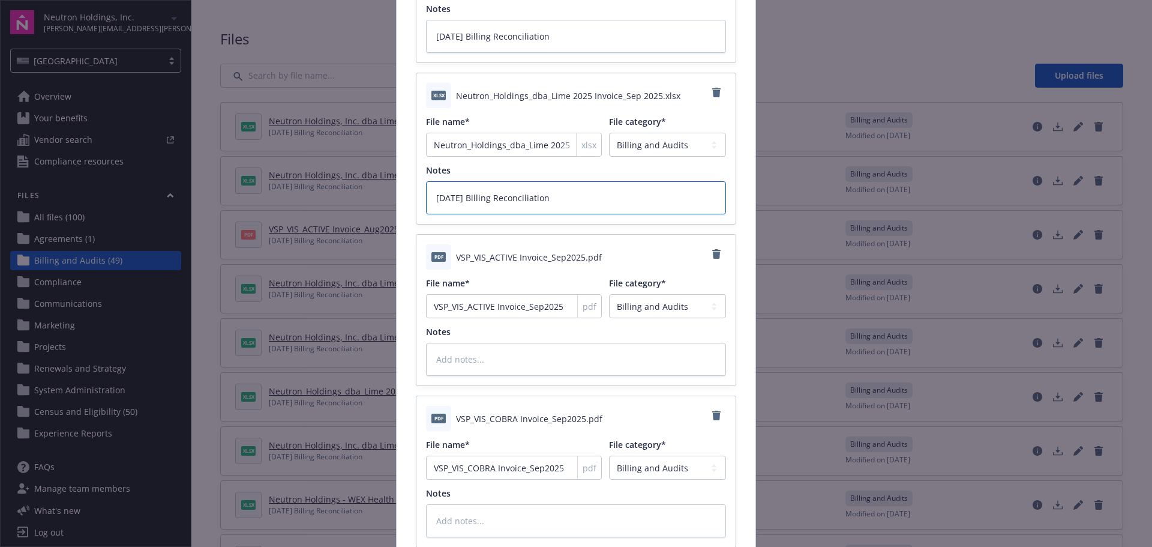
type textarea "[DATE] Billing Reconciliation"
click at [533, 368] on textarea at bounding box center [576, 359] width 300 height 33
paste textarea "[DATE] Billing Reconciliation"
type textarea "x"
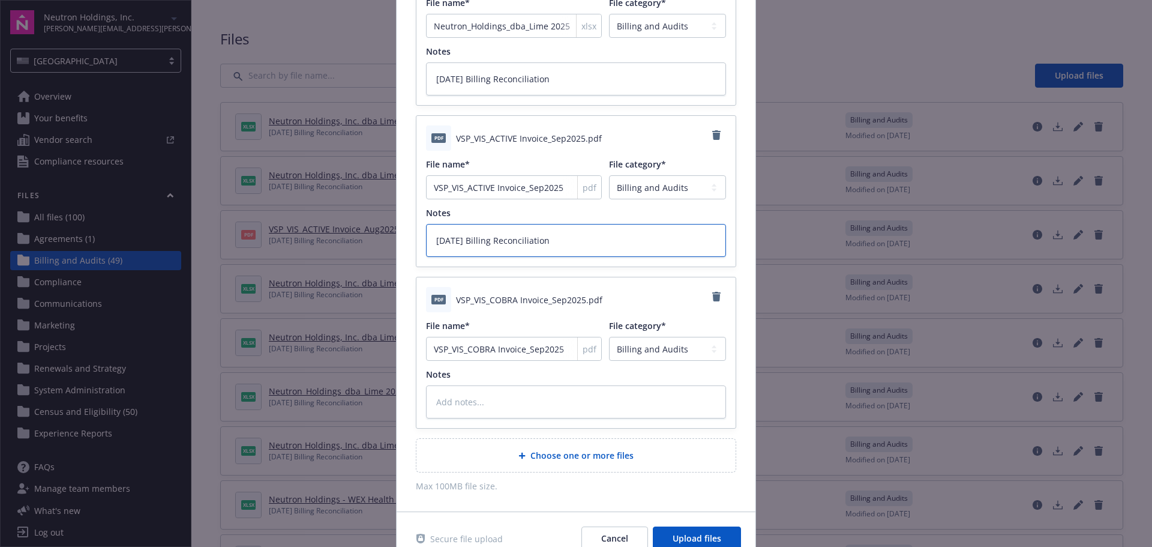
scroll to position [3541, 0]
type textarea "[DATE] Billing Reconciliation"
click at [519, 396] on textarea at bounding box center [576, 400] width 300 height 33
paste textarea "[DATE] Billing Reconciliation"
type textarea "x"
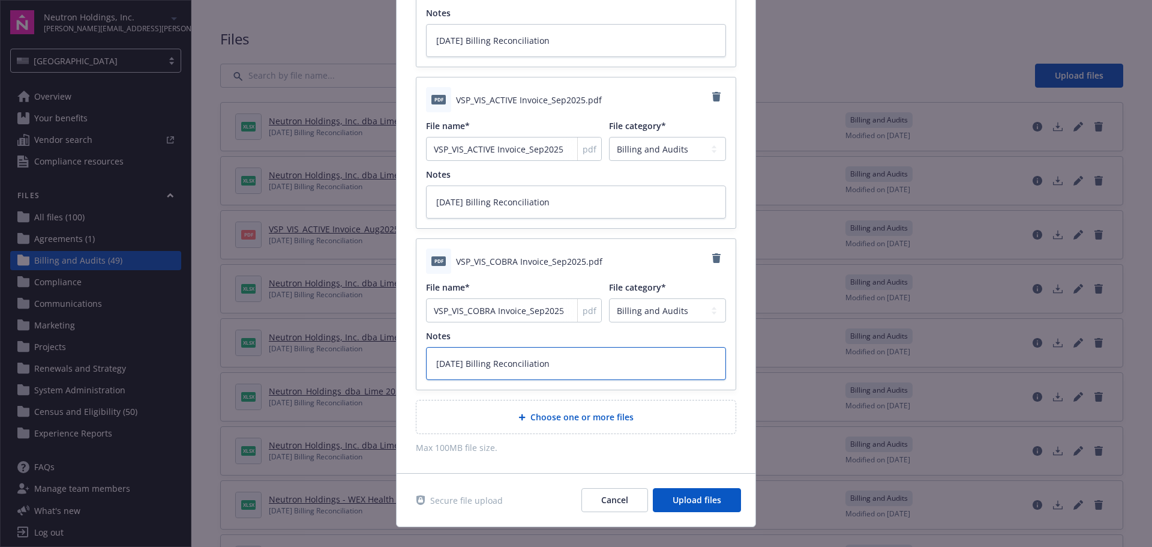
scroll to position [3596, 0]
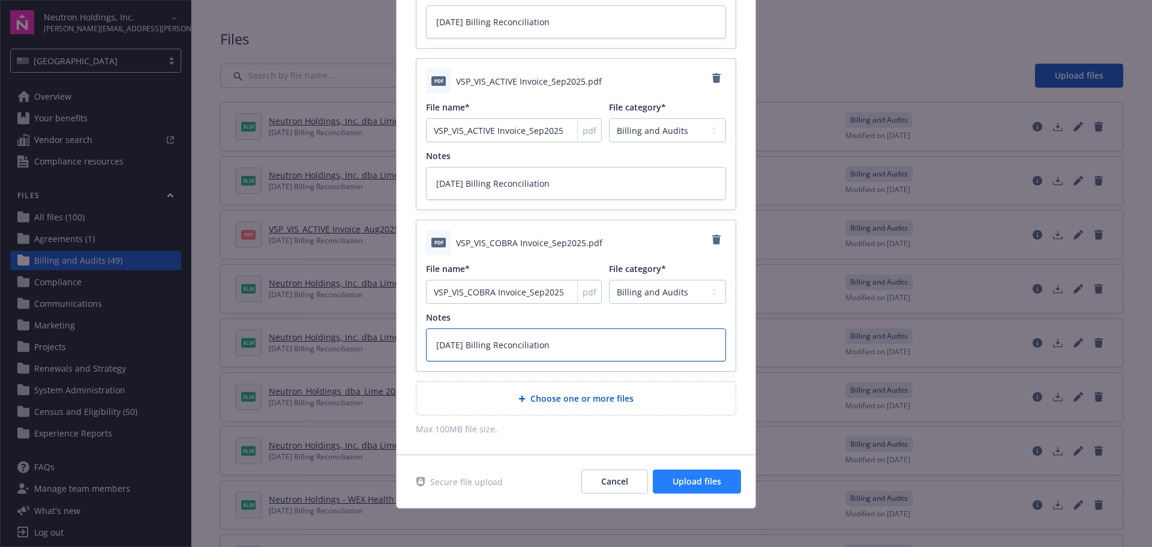
type textarea "[DATE] Billing Reconciliation"
click at [691, 482] on span "Upload files" at bounding box center [697, 480] width 49 height 11
type textarea "x"
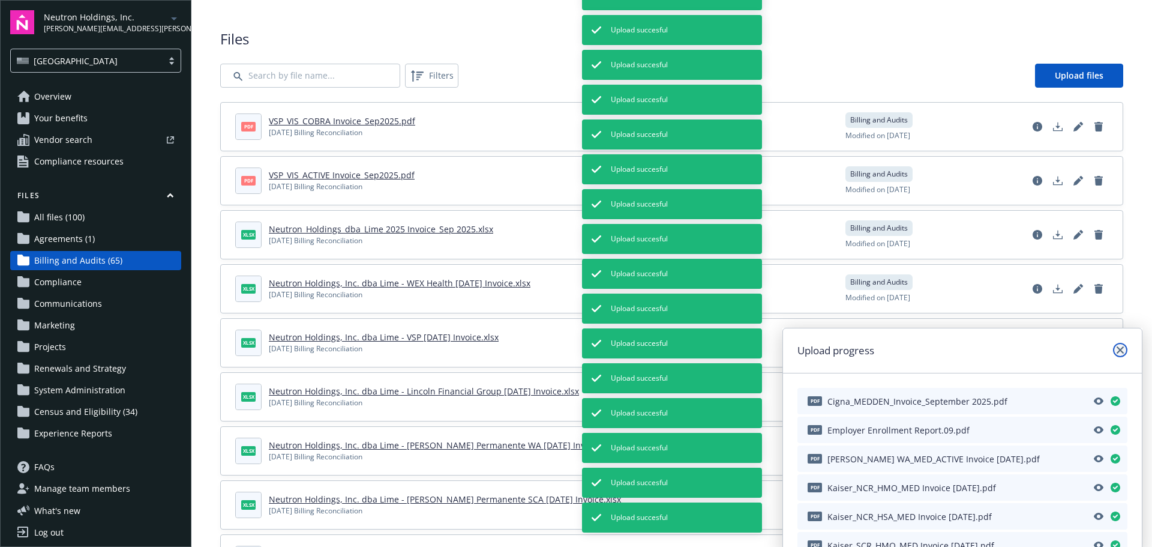
click at [1122, 350] on icon "close" at bounding box center [1120, 349] width 7 height 7
